Goal: Use online tool/utility: Utilize a website feature to perform a specific function

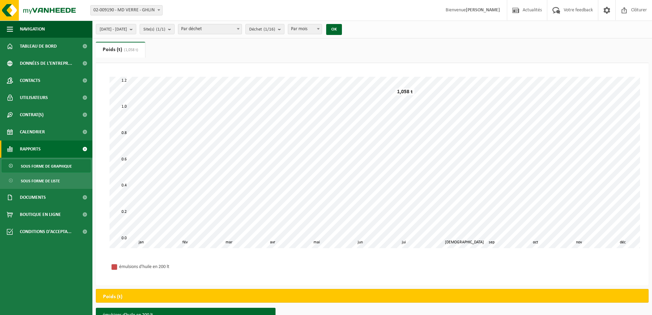
click at [84, 146] on span at bounding box center [84, 148] width 15 height 17
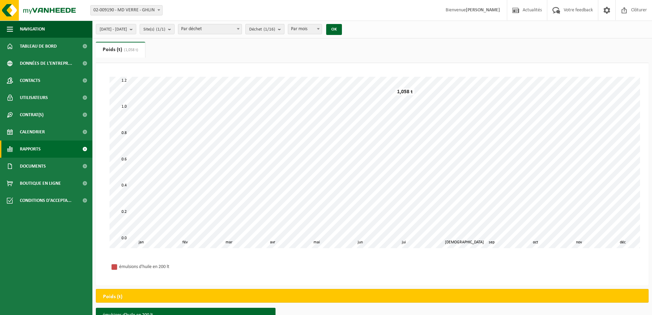
click at [275, 30] on count "(1/16)" at bounding box center [270, 29] width 12 height 4
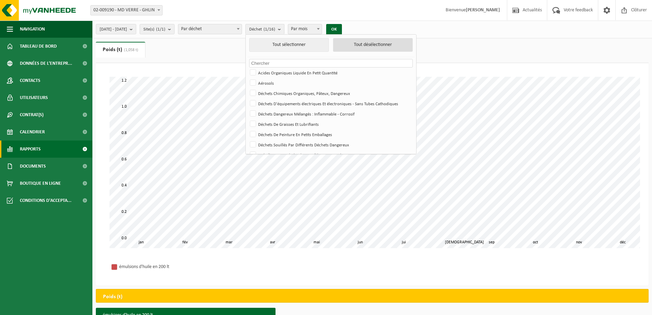
click at [364, 47] on button "Tout désélectionner" at bounding box center [373, 45] width 80 height 14
checkbox input "false"
click at [304, 47] on button "Tout sélectionner" at bounding box center [289, 45] width 80 height 14
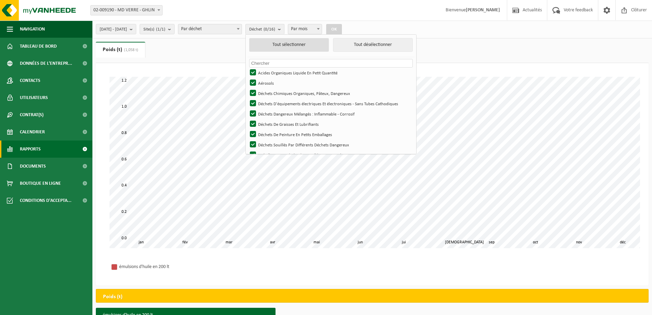
checkbox input "true"
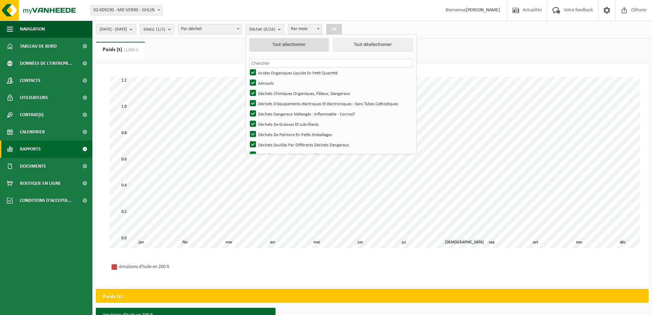
checkbox input "true"
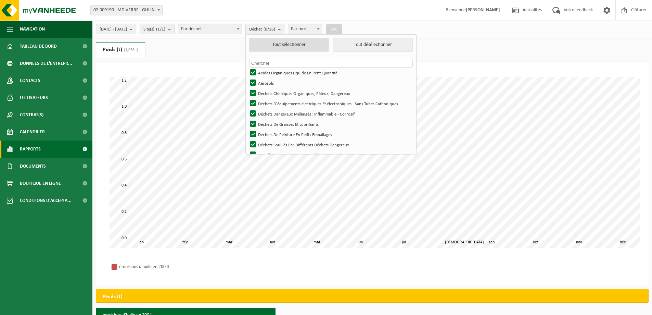
checkbox input "true"
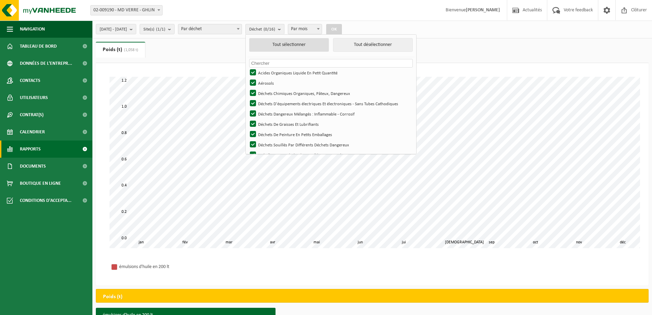
checkbox input "true"
click at [344, 31] on button "OK" at bounding box center [337, 29] width 16 height 11
